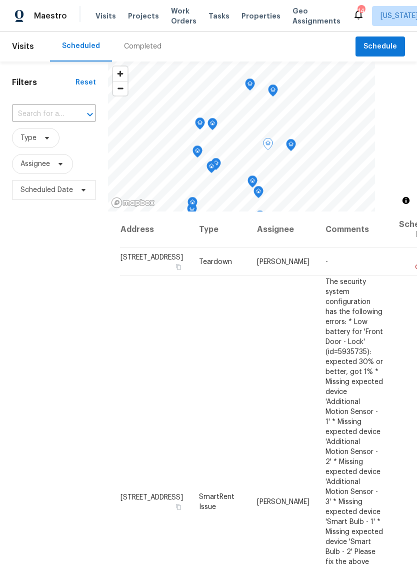
click at [0, 0] on icon at bounding box center [0, 0] width 0 height 0
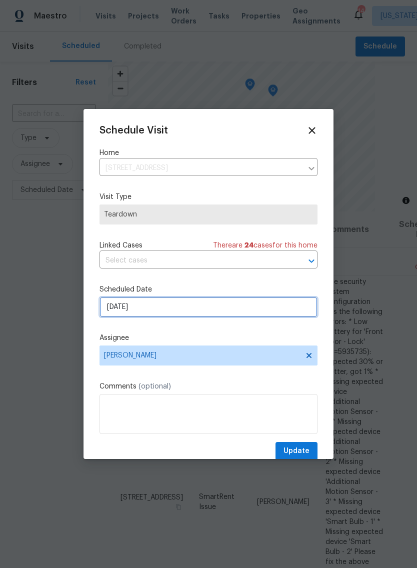
click at [241, 310] on input "8/10/2025" at bounding box center [209, 307] width 218 height 20
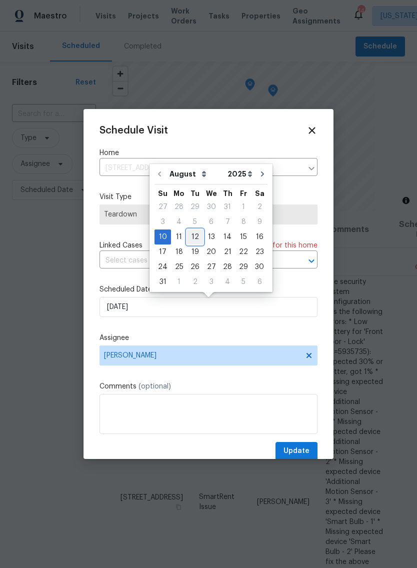
click at [195, 233] on div "12" at bounding box center [195, 237] width 16 height 14
type input "8/12/2025"
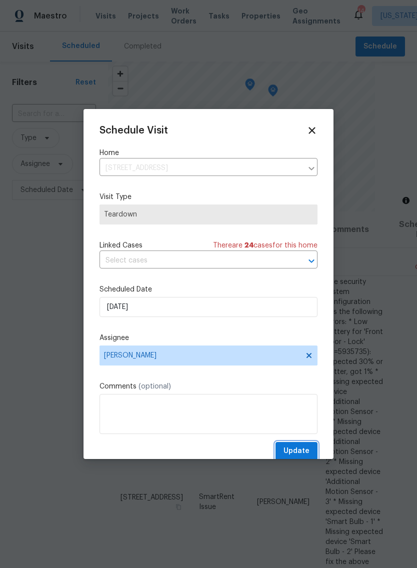
click at [300, 448] on span "Update" at bounding box center [297, 451] width 26 height 13
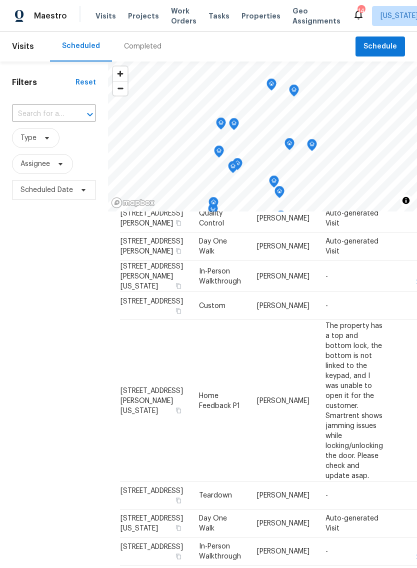
scroll to position [613, 0]
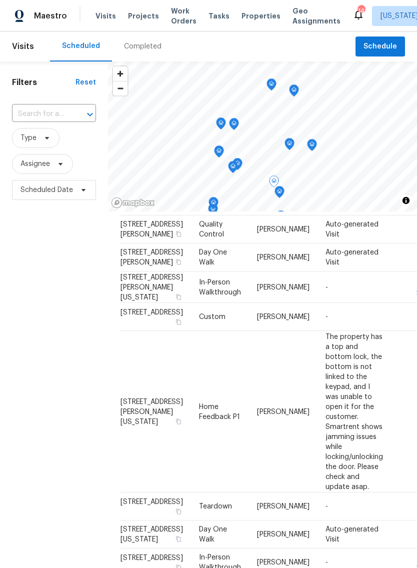
click at [391, 392] on td "Tue, Aug 12" at bounding box center [416, 412] width 51 height 162
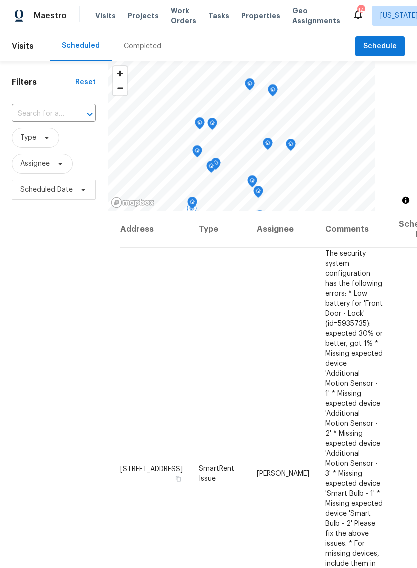
scroll to position [24, 0]
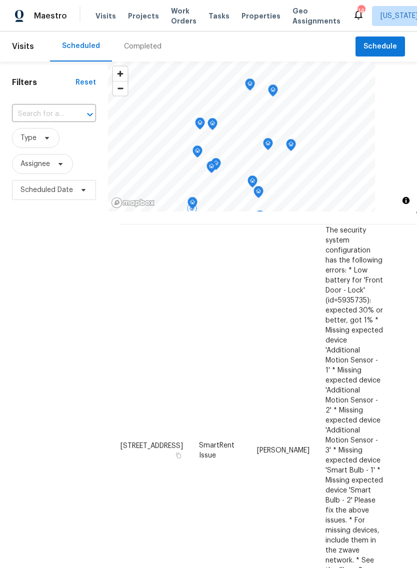
click at [0, 0] on icon at bounding box center [0, 0] width 0 height 0
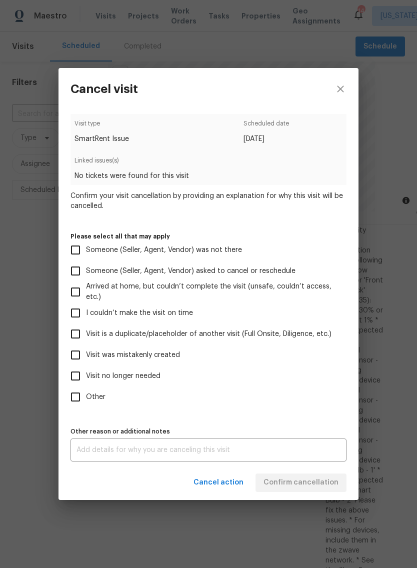
click at [74, 393] on input "Other" at bounding box center [75, 397] width 21 height 21
checkbox input "true"
click at [212, 452] on textarea at bounding box center [209, 450] width 264 height 7
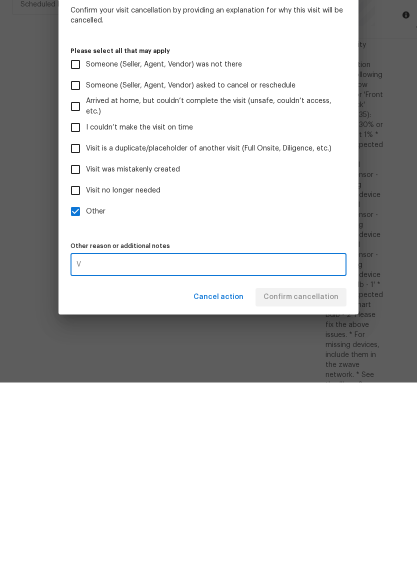
scroll to position [16, 0]
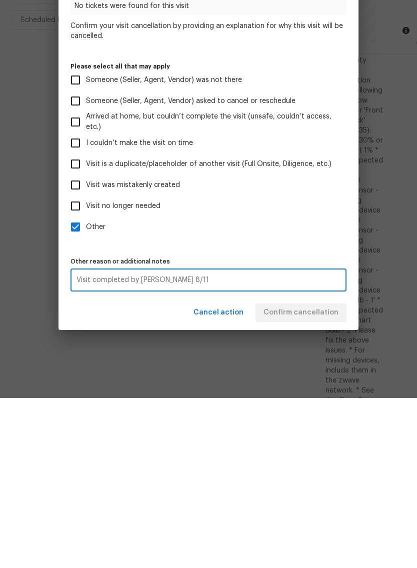
type textarea "Visit completed by McEvoy 8/11"
click at [313, 466] on div "Cancel action Confirm cancellation" at bounding box center [209, 483] width 300 height 35
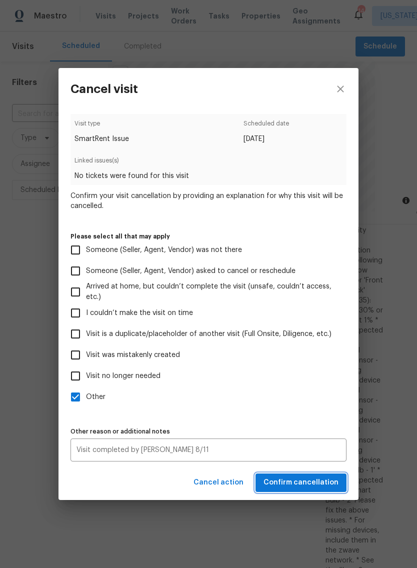
click at [313, 484] on span "Confirm cancellation" at bounding box center [301, 483] width 75 height 13
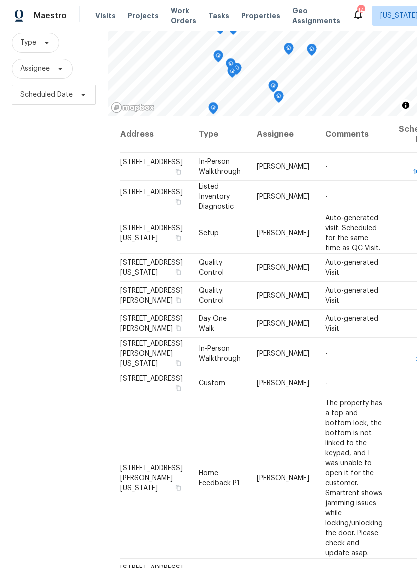
scroll to position [0, 0]
